Goal: Task Accomplishment & Management: Manage account settings

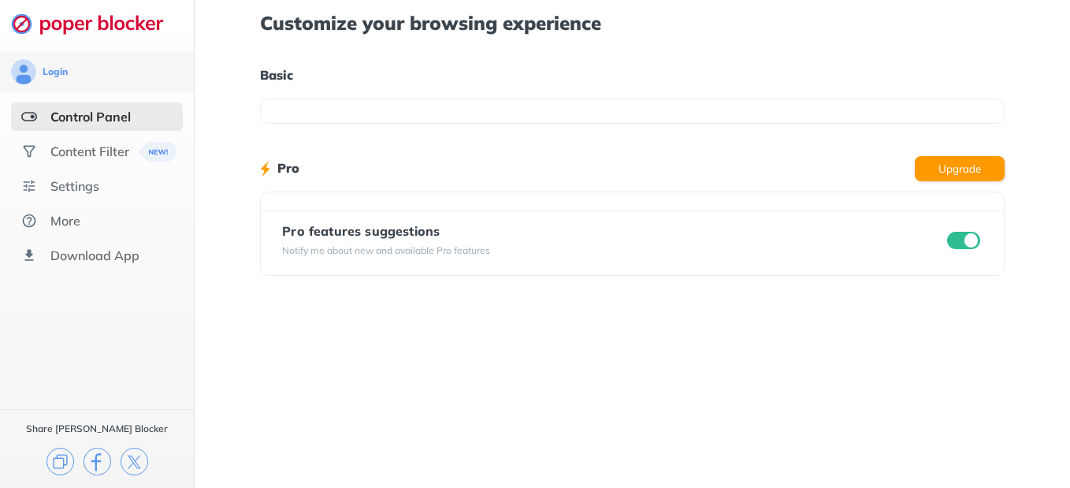
click at [958, 232] on input "checkbox" at bounding box center [963, 240] width 33 height 17
click at [738, 201] on div "Customize your browsing experience Basic Pro Upgrade Pro features suggestions N…" at bounding box center [632, 244] width 875 height 488
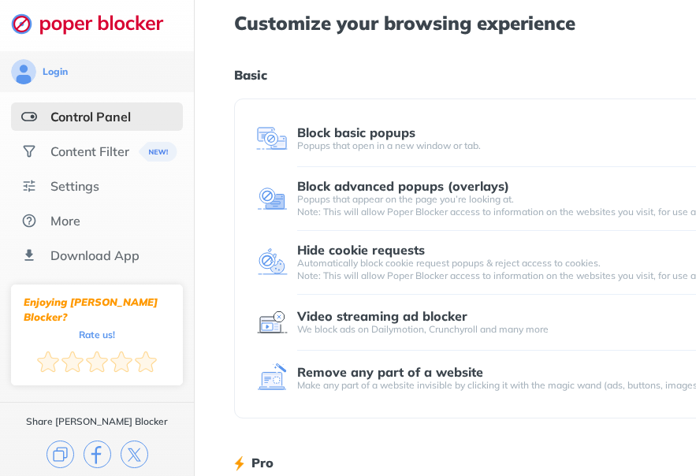
drag, startPoint x: 384, startPoint y: 65, endPoint x: 697, endPoint y: 129, distance: 320.0
click at [696, 130] on html "Login Control Panel Content Filter Settings More Download App Enjoying Poper Bl…" at bounding box center [348, 407] width 696 height 815
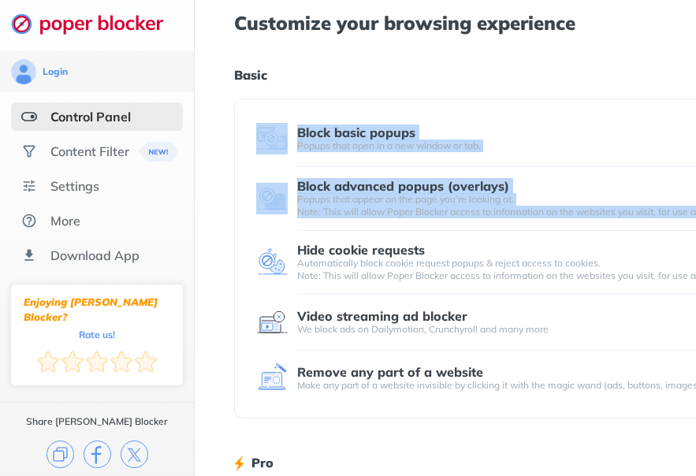
click at [524, 123] on div "Block basic popups Popups that open in a new window or tab." at bounding box center [585, 139] width 659 height 32
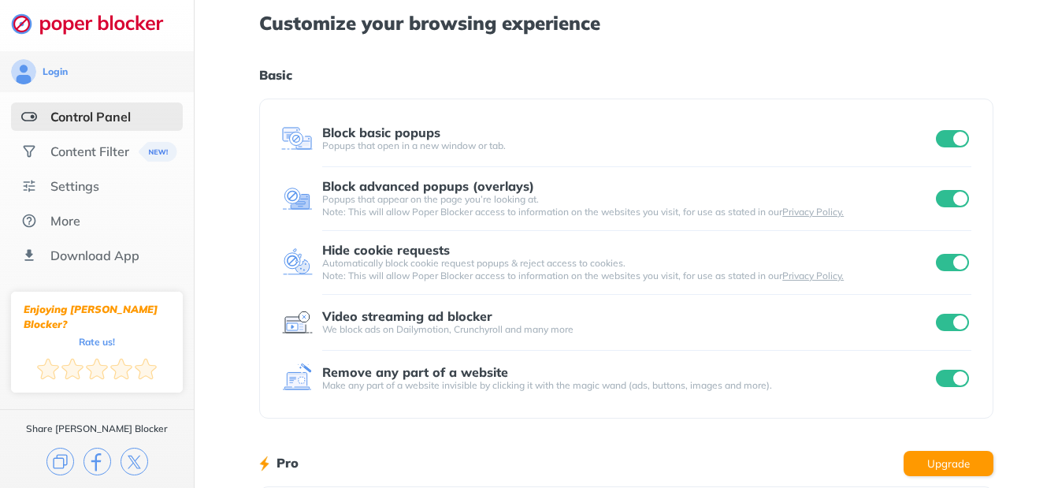
click at [952, 130] on input "checkbox" at bounding box center [952, 138] width 33 height 17
click at [958, 130] on input "checkbox" at bounding box center [952, 138] width 33 height 17
click at [84, 184] on div "Settings" at bounding box center [74, 186] width 49 height 16
